Goal: Task Accomplishment & Management: Complete application form

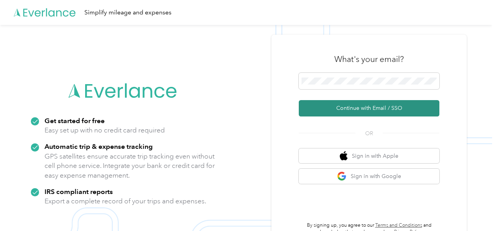
click at [379, 109] on button "Continue with Email / SSO" at bounding box center [369, 108] width 141 height 16
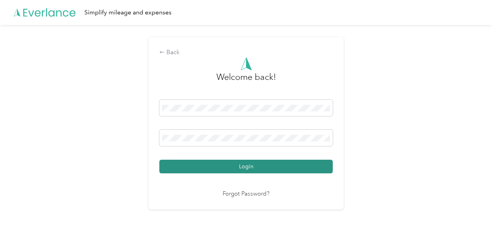
click at [260, 164] on button "Login" at bounding box center [245, 167] width 173 height 14
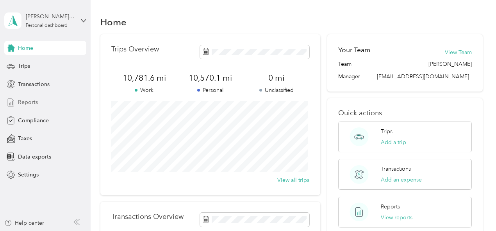
click at [28, 105] on span "Reports" at bounding box center [28, 102] width 20 height 8
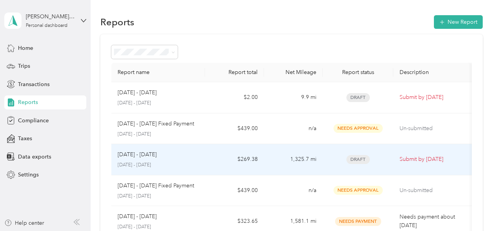
click at [364, 160] on span "Draft" at bounding box center [357, 159] width 23 height 9
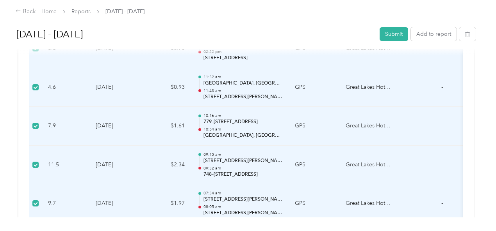
scroll to position [1249, 0]
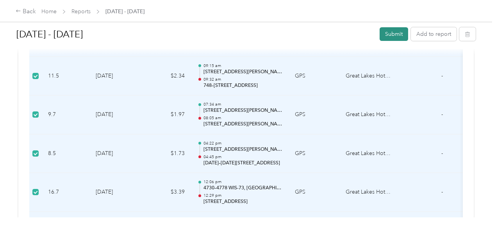
click at [394, 36] on button "Submit" at bounding box center [393, 34] width 28 height 14
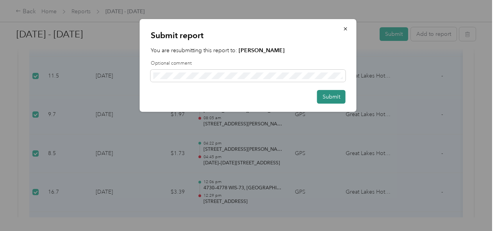
click at [328, 100] on button "Submit" at bounding box center [331, 97] width 28 height 14
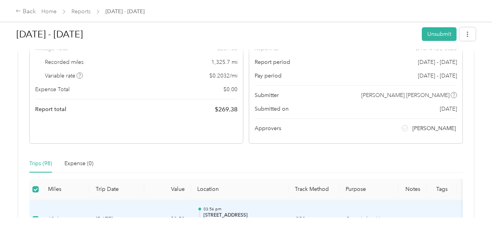
scroll to position [0, 0]
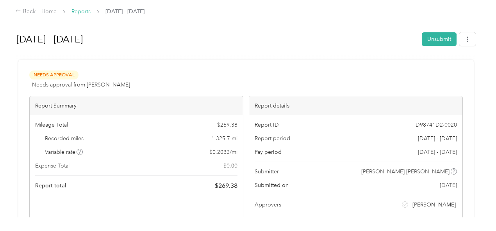
click at [80, 13] on link "Reports" at bounding box center [80, 11] width 19 height 7
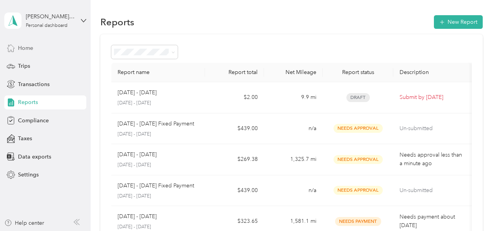
click at [27, 49] on span "Home" at bounding box center [25, 48] width 15 height 8
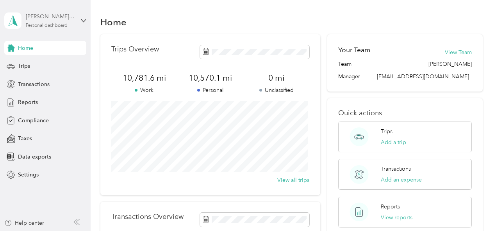
click at [48, 23] on div "Personal dashboard" at bounding box center [47, 25] width 42 height 5
click at [37, 61] on div "Log out" at bounding box center [26, 64] width 30 height 8
